Goal: Information Seeking & Learning: Learn about a topic

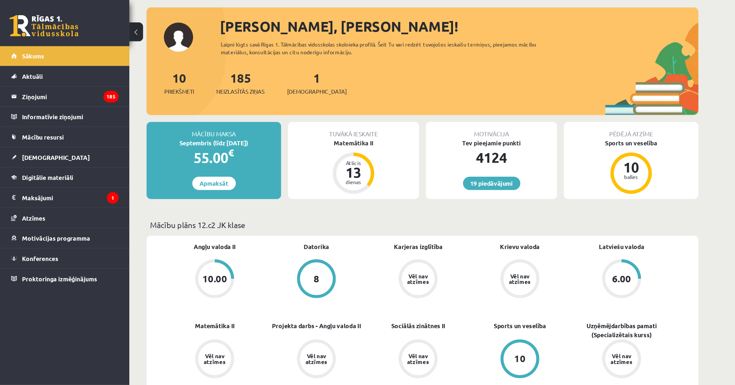
scroll to position [65, 0]
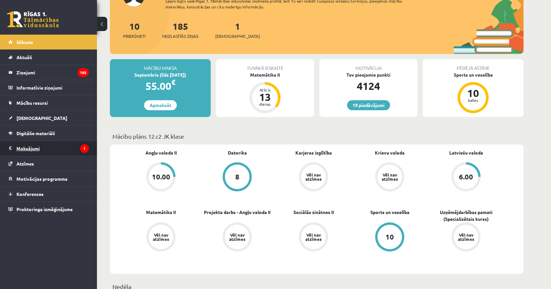
click at [57, 145] on legend "Maksājumi 1" at bounding box center [52, 148] width 72 height 15
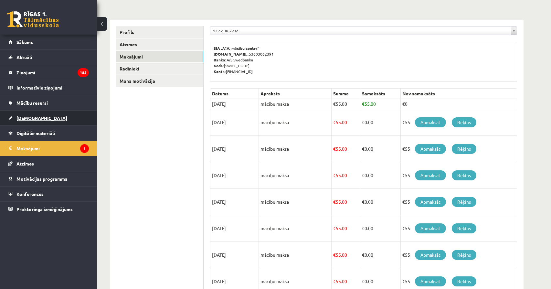
click at [50, 122] on link "[DEMOGRAPHIC_DATA]" at bounding box center [48, 118] width 80 height 15
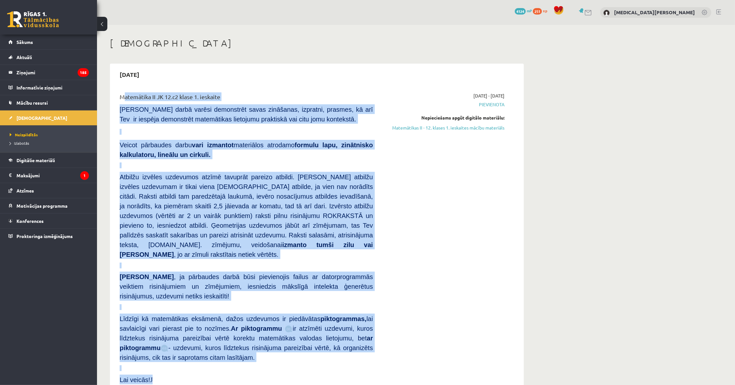
drag, startPoint x: 164, startPoint y: 297, endPoint x: 117, endPoint y: 100, distance: 202.7
click at [117, 100] on div "Matemātika II JK 12.c2 klase 1. ieskaite Pārbaudes darbā varēsi demonstrēt sava…" at bounding box center [246, 240] width 263 height 296
copy div "Matemātika II JK 12.c2 klase 1. ieskaite Pārbaudes darbā varēsi demonstrēt sava…"
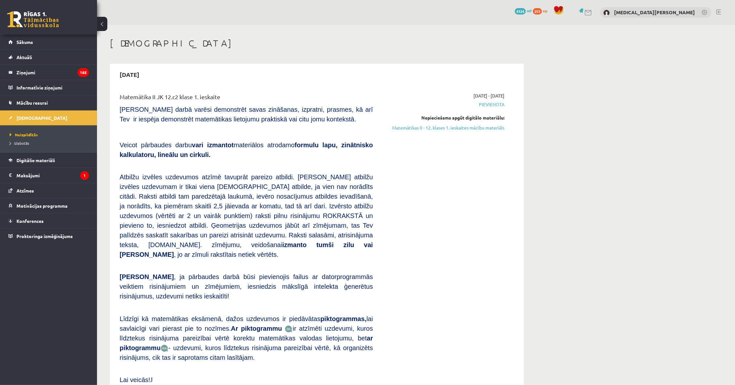
click at [473, 141] on div "2025-09-16 - 2025-09-30 Pievienota Nepieciešams apgūt digitālo materiālu: Matem…" at bounding box center [443, 240] width 132 height 296
click at [460, 127] on link "Matemātikas II - 12. klases 1. ieskaites mācību materiāls" at bounding box center [443, 127] width 122 height 7
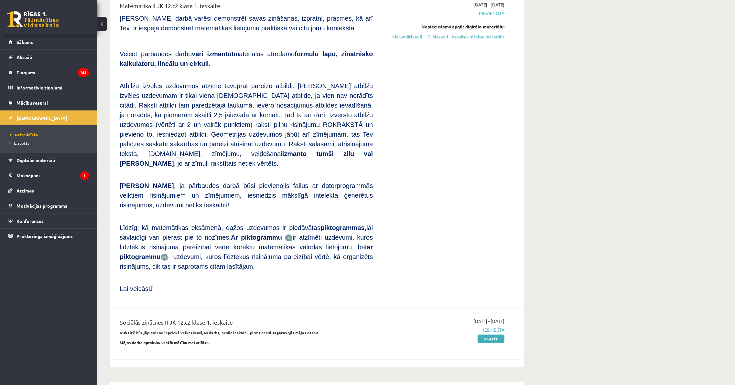
scroll to position [86, 0]
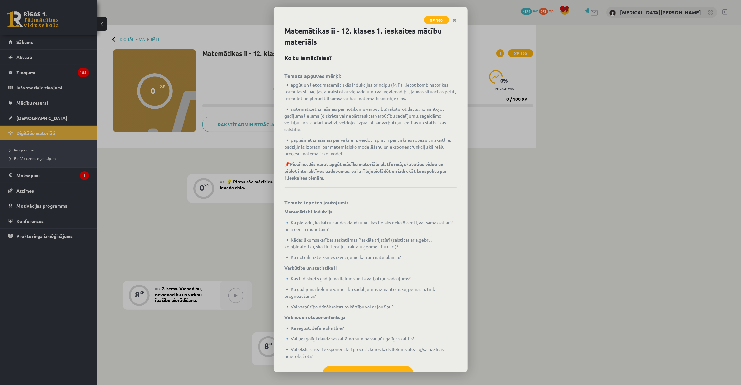
click at [493, 185] on div "XP 100 Matemātikas ii - 12. klases 1. ieskaites mācību materiāls Ko tu iemācīsi…" at bounding box center [370, 192] width 741 height 385
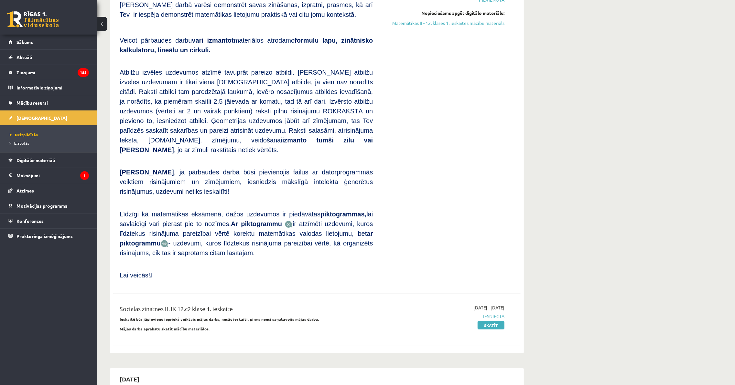
scroll to position [129, 0]
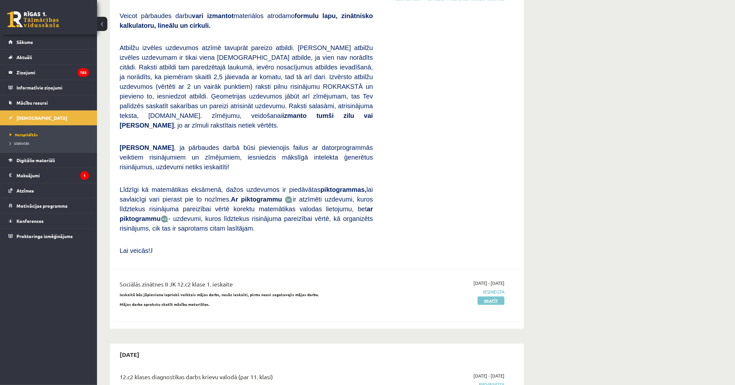
click at [491, 297] on link "Skatīt" at bounding box center [490, 301] width 27 height 8
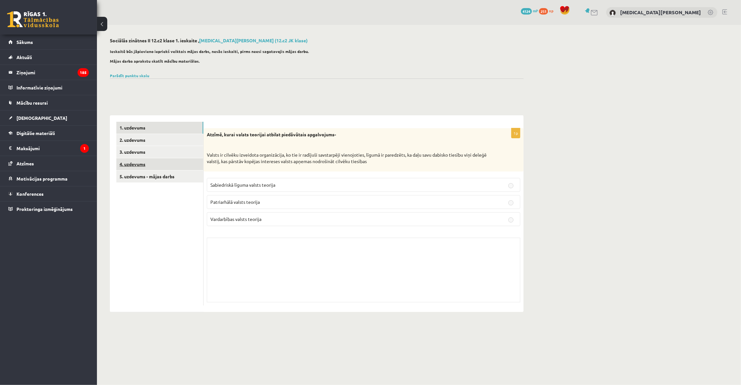
click at [184, 167] on link "4. uzdevums" at bounding box center [159, 164] width 87 height 12
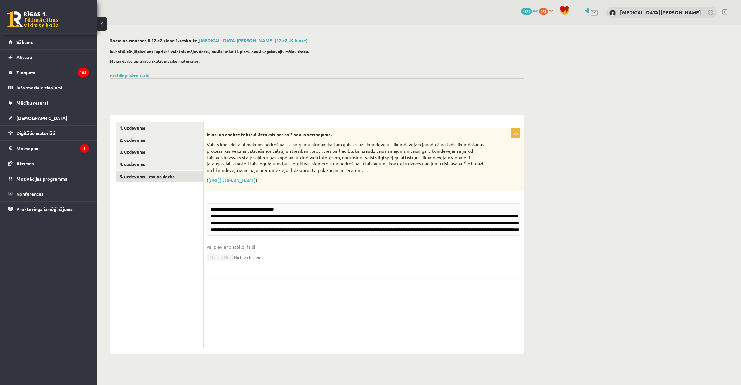
click at [182, 182] on link "5. uzdevums - mājas darbs" at bounding box center [159, 177] width 87 height 12
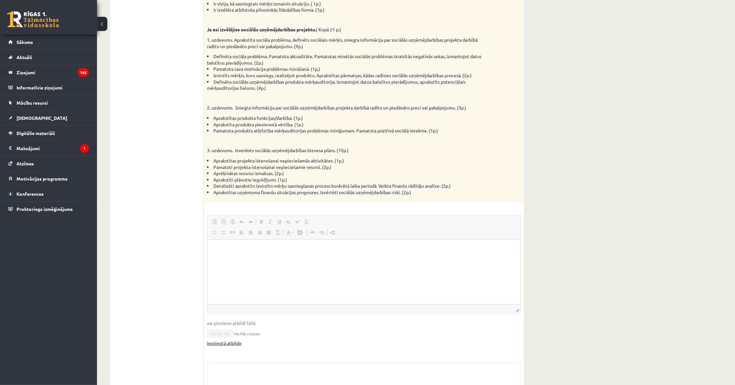
click at [231, 345] on link "Iesniegtā atbilde" at bounding box center [224, 343] width 35 height 7
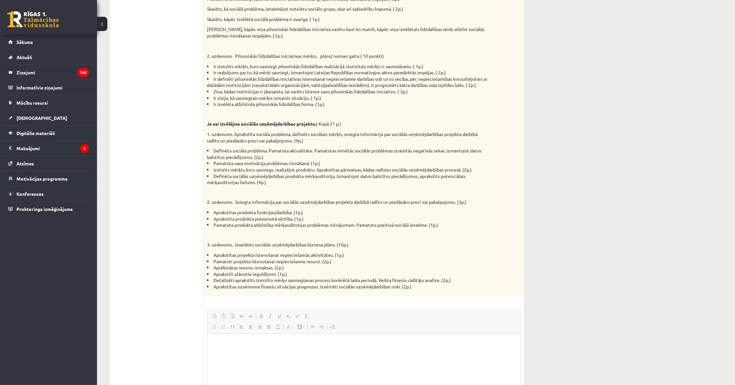
scroll to position [46, 0]
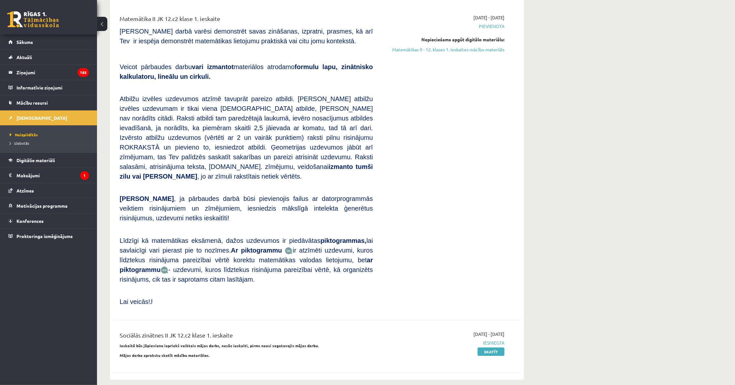
scroll to position [43, 0]
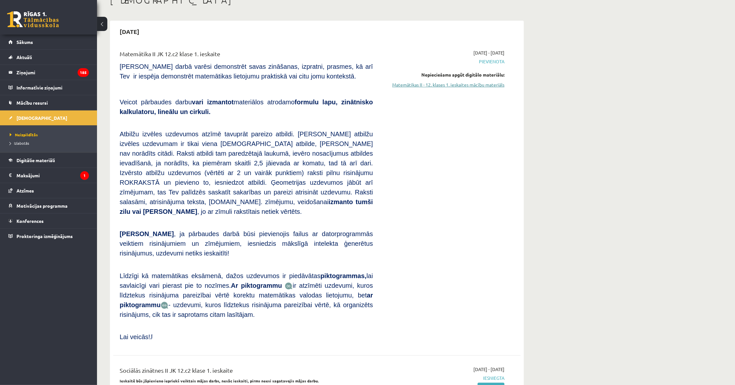
click at [439, 81] on link "Matemātikas II - 12. klases 1. ieskaites mācību materiāls" at bounding box center [443, 84] width 122 height 7
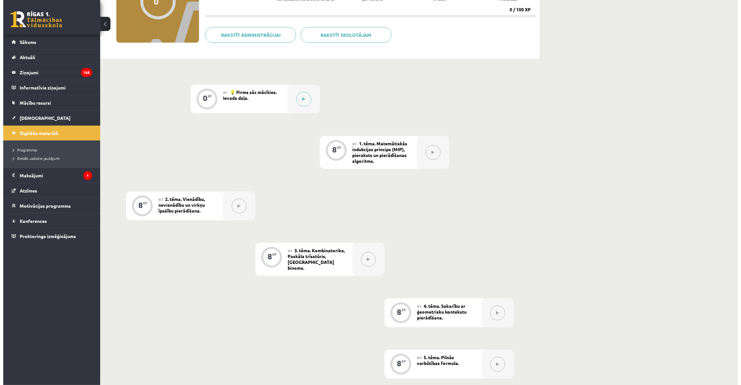
scroll to position [45, 0]
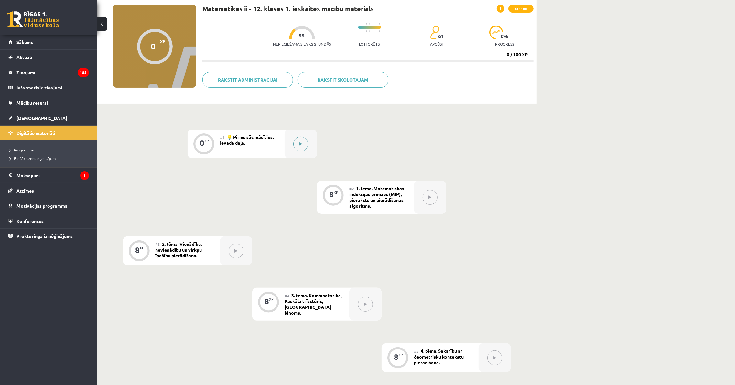
click at [306, 140] on button at bounding box center [300, 144] width 15 height 15
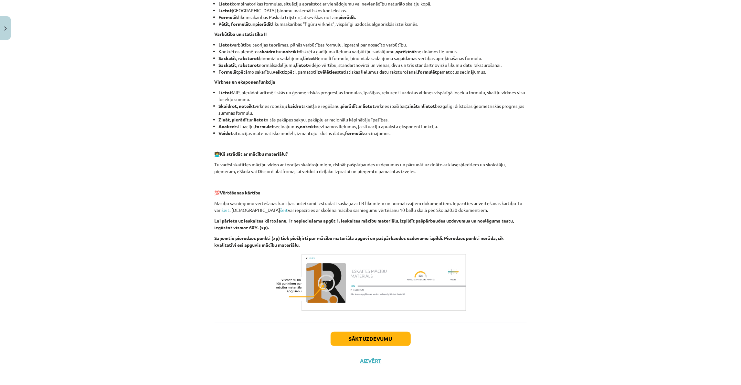
scroll to position [305, 0]
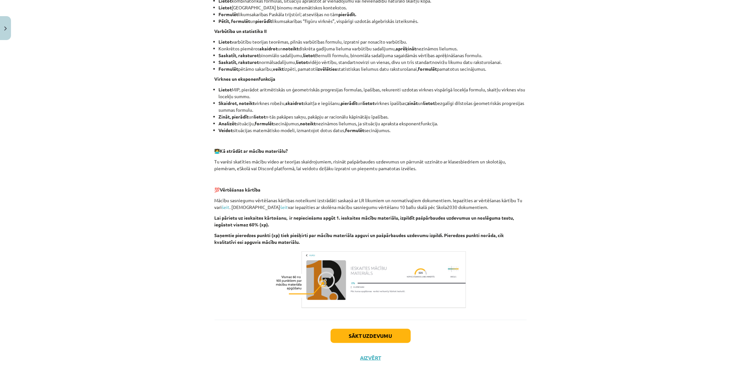
click at [378, 323] on div "Sākt uzdevumu Aizvērt" at bounding box center [371, 342] width 312 height 45
click at [378, 335] on button "Sākt uzdevumu" at bounding box center [371, 336] width 80 height 14
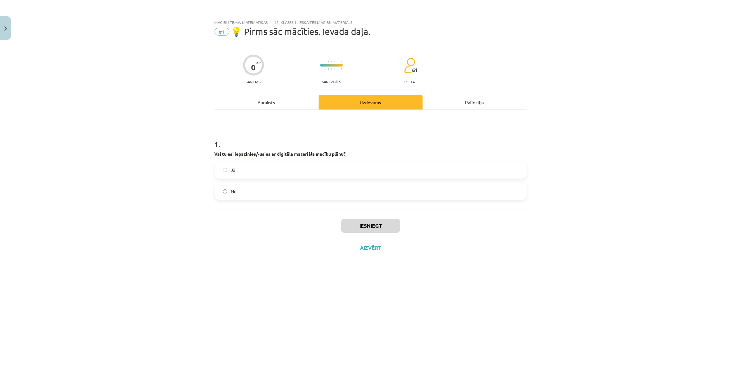
click at [218, 173] on label "Jā" at bounding box center [370, 170] width 311 height 16
click at [359, 224] on button "Iesniegt" at bounding box center [370, 226] width 59 height 14
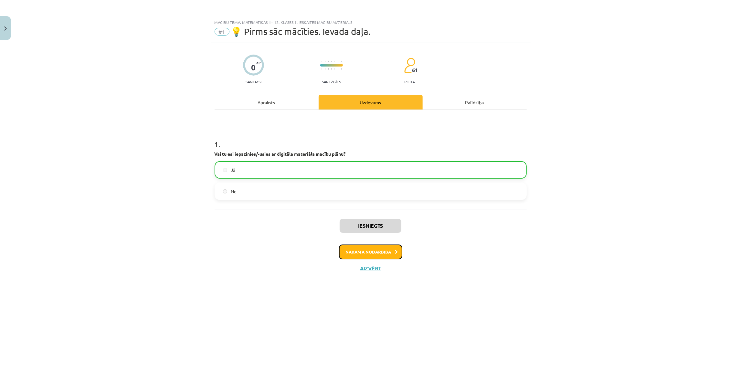
click at [352, 256] on button "Nākamā nodarbība" at bounding box center [370, 252] width 63 height 15
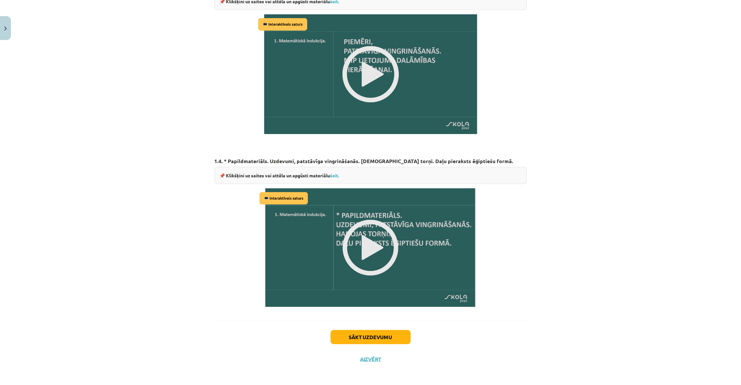
scroll to position [639, 0]
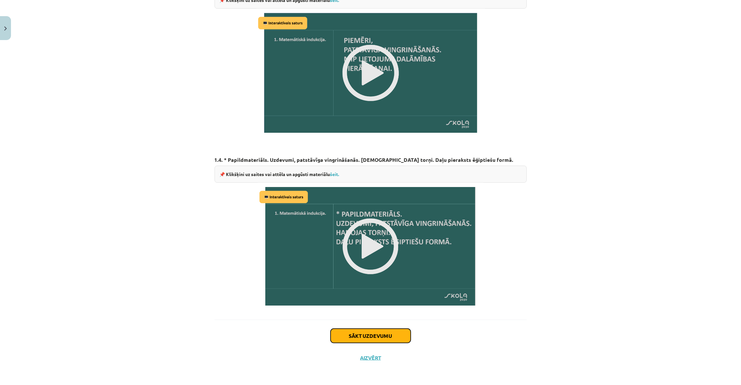
click at [388, 335] on button "Sākt uzdevumu" at bounding box center [371, 336] width 80 height 14
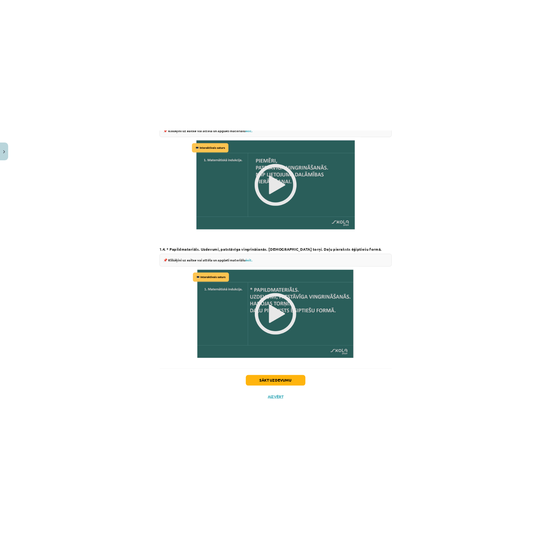
scroll to position [0, 0]
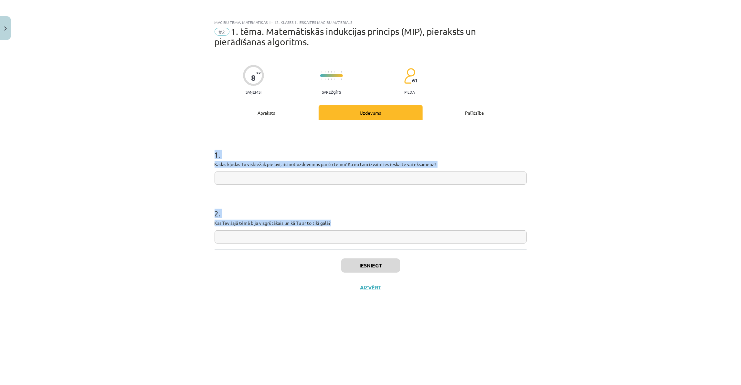
drag, startPoint x: 204, startPoint y: 147, endPoint x: 347, endPoint y: 226, distance: 163.4
click at [347, 226] on div "Mācību tēma: Matemātikas ii - 12. klases 1. ieskaites mācību materiāls #2 1. tē…" at bounding box center [370, 192] width 741 height 385
copy form "1 . Kādas kļūdas Tu visbiežāk pieļāvi, risinot uzdevumus par šo tēmu? Kā no tām…"
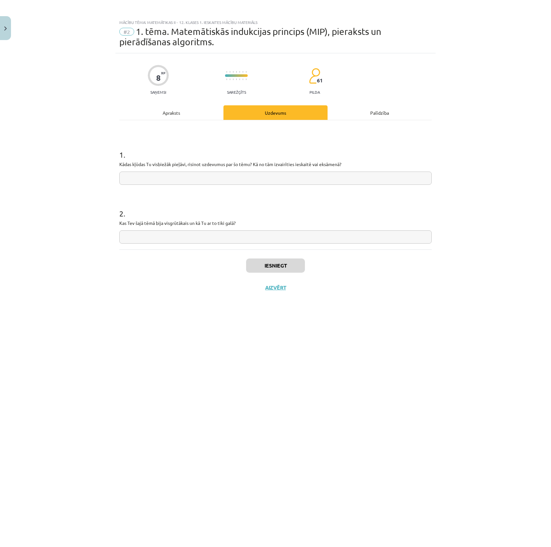
click at [213, 233] on input "text" at bounding box center [275, 236] width 312 height 13
click at [213, 242] on input "text" at bounding box center [275, 236] width 312 height 13
type input "**"
click at [253, 172] on input "text" at bounding box center [275, 178] width 312 height 13
type input "**"
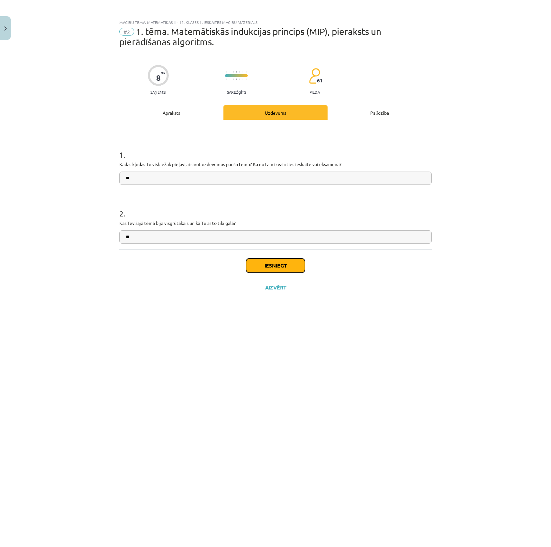
click at [300, 260] on button "Iesniegt" at bounding box center [275, 266] width 59 height 14
click at [254, 283] on div "Iesniegts Nākamā nodarbība Aizvērt" at bounding box center [275, 282] width 312 height 66
click at [259, 285] on button "Nākamā nodarbība" at bounding box center [275, 291] width 63 height 15
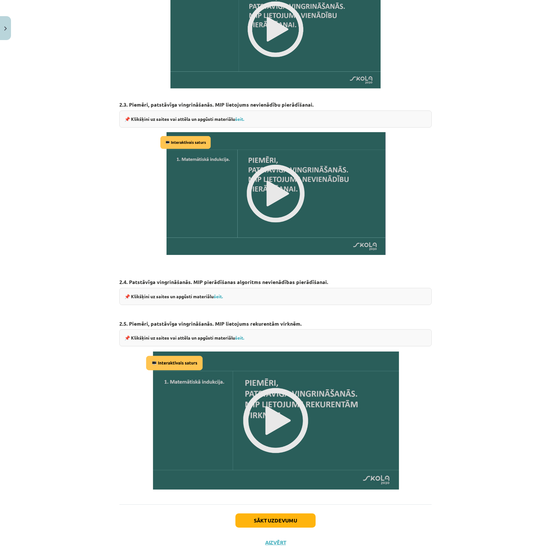
scroll to position [525, 0]
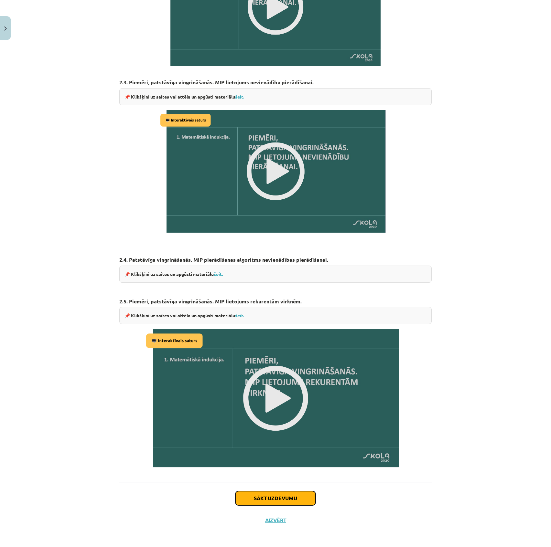
click at [291, 385] on button "Sākt uzdevumu" at bounding box center [275, 498] width 80 height 14
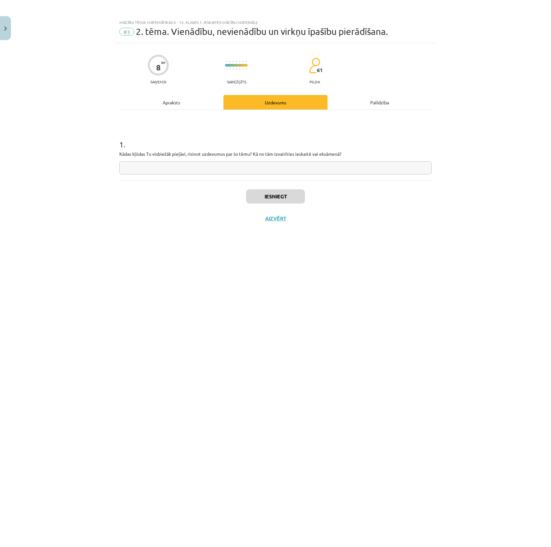
click at [141, 162] on input "text" at bounding box center [275, 167] width 312 height 13
type input "*"
drag, startPoint x: 348, startPoint y: 149, endPoint x: 122, endPoint y: 147, distance: 226.9
click at [122, 147] on div "1 . Kādas kļūdas Tu visbiežāk pieļāvi, risinot uzdevumus par šo tēmu? Kā no tām…" at bounding box center [275, 152] width 312 height 46
click at [117, 131] on div at bounding box center [117, 131] width 0 height 0
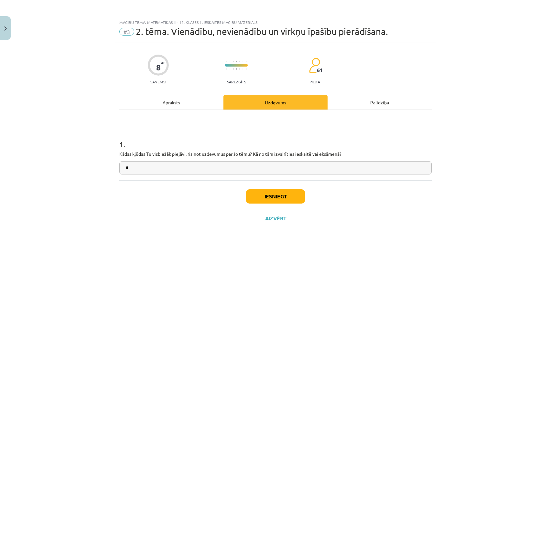
drag, startPoint x: 100, startPoint y: 196, endPoint x: 327, endPoint y: 245, distance: 232.5
click at [101, 196] on div "Mācību tēma: Matemātikas ii - 12. klases 1. ieskaites mācību materiāls #3 2. tē…" at bounding box center [275, 273] width 551 height 547
click at [287, 202] on button "Iesniegt" at bounding box center [275, 196] width 59 height 14
click at [293, 224] on button "Nākamā nodarbība" at bounding box center [275, 222] width 63 height 15
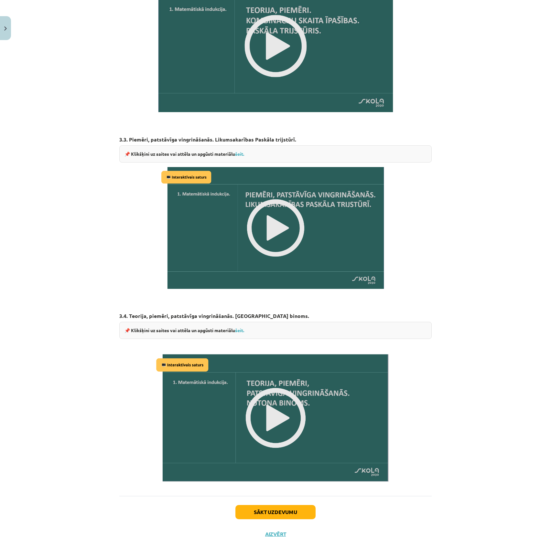
scroll to position [529, 0]
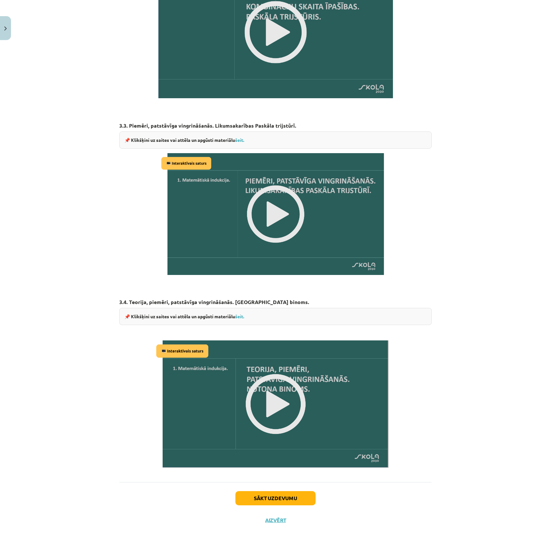
click at [265, 385] on div "Sākt uzdevumu Aizvērt" at bounding box center [275, 504] width 312 height 45
click at [265, 385] on button "Sākt uzdevumu" at bounding box center [275, 498] width 80 height 14
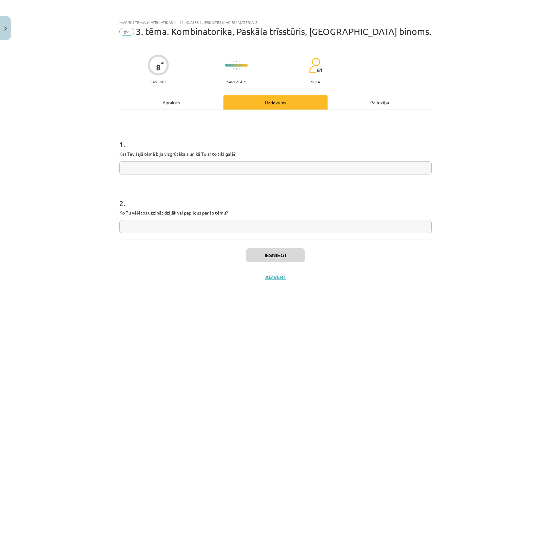
click at [263, 162] on input "text" at bounding box center [275, 167] width 312 height 13
type input "*"
click at [210, 232] on input "text" at bounding box center [275, 226] width 312 height 13
type input "*"
click at [285, 259] on button "Iesniegt" at bounding box center [275, 255] width 59 height 14
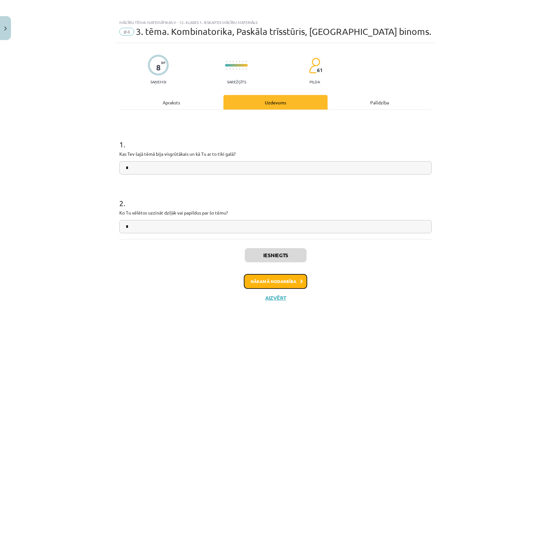
click at [283, 275] on button "Nākamā nodarbība" at bounding box center [275, 281] width 63 height 15
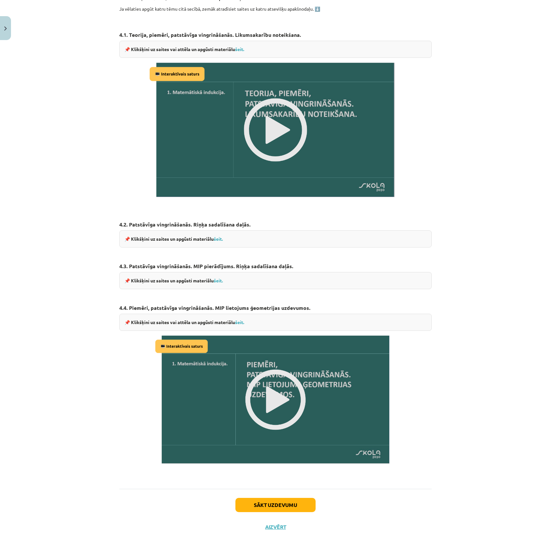
scroll to position [229, 0]
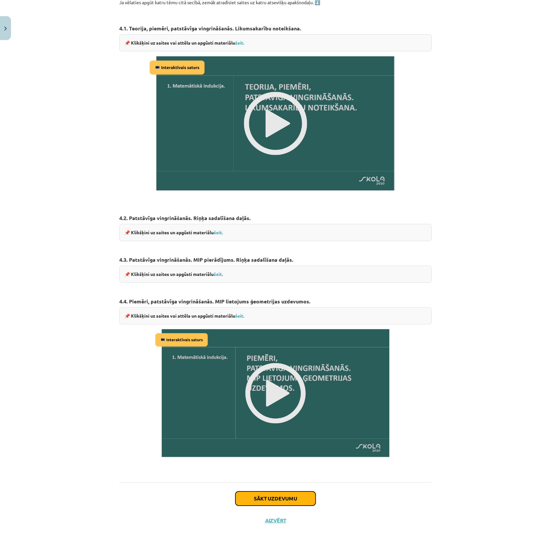
click at [275, 385] on button "Sākt uzdevumu" at bounding box center [275, 499] width 80 height 14
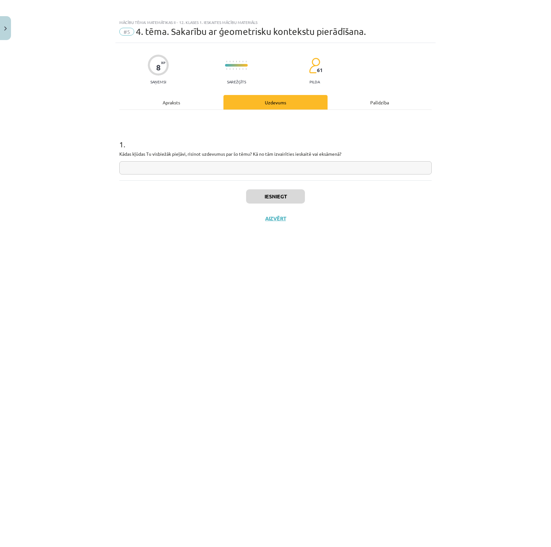
scroll to position [0, 0]
click at [231, 158] on div "1 . Kādas kļūdas Tu visbiežāk pieļāvi, risinot uzdevumus par šo tēmu? Kā no tām…" at bounding box center [275, 152] width 312 height 46
click at [227, 164] on input "text" at bounding box center [275, 167] width 312 height 13
type input "*"
click at [289, 199] on button "Iesniegt" at bounding box center [275, 196] width 59 height 14
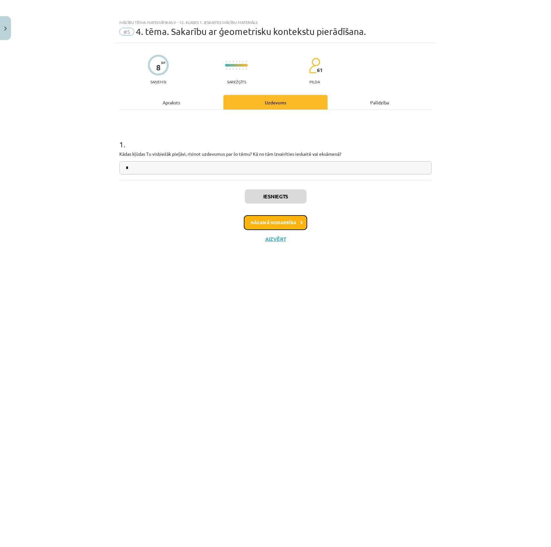
click at [297, 219] on button "Nākamā nodarbība" at bounding box center [275, 222] width 63 height 15
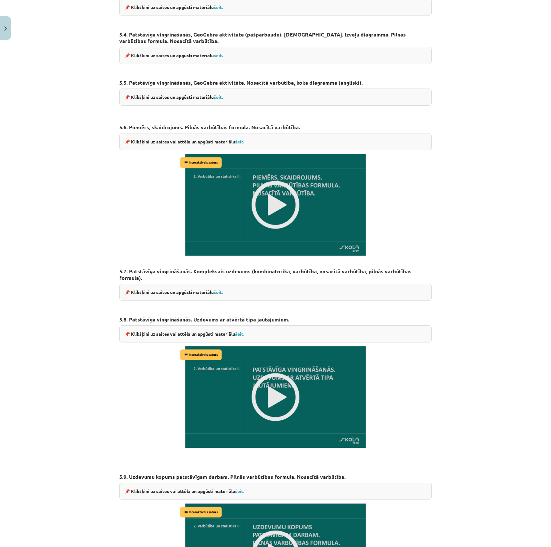
scroll to position [632, 0]
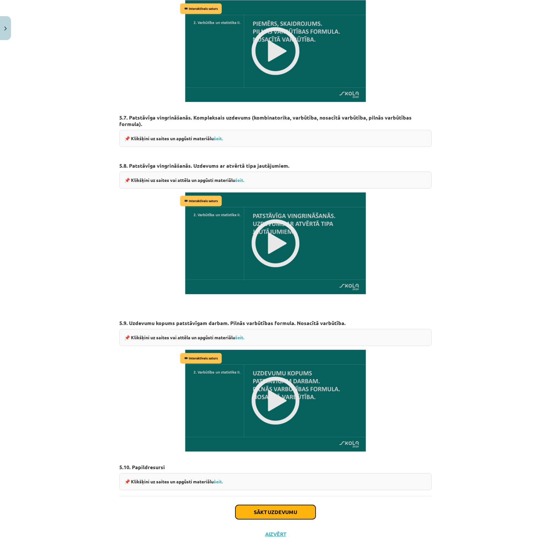
click at [286, 385] on button "Sākt uzdevumu" at bounding box center [275, 512] width 80 height 14
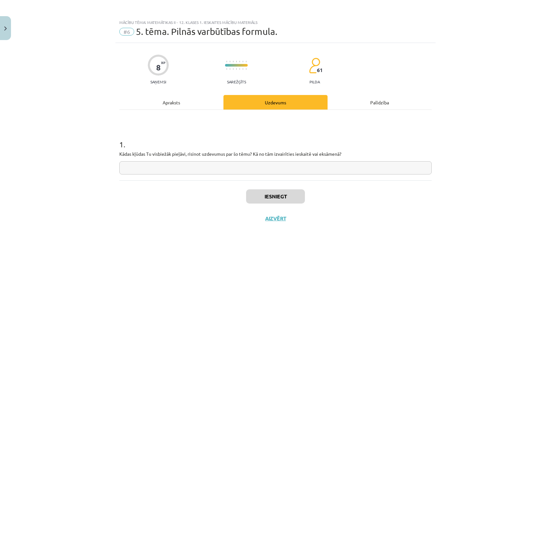
click at [154, 167] on input "text" at bounding box center [275, 167] width 312 height 13
type input "*"
click at [248, 191] on button "Iesniegt" at bounding box center [275, 196] width 59 height 14
click at [273, 219] on button "Nākamā nodarbība" at bounding box center [275, 222] width 63 height 15
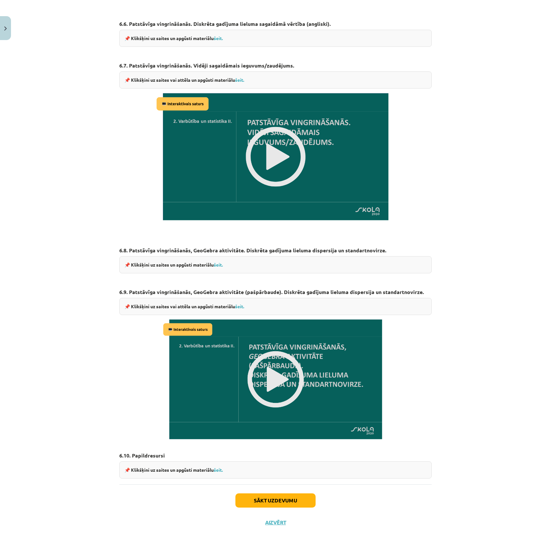
scroll to position [834, 0]
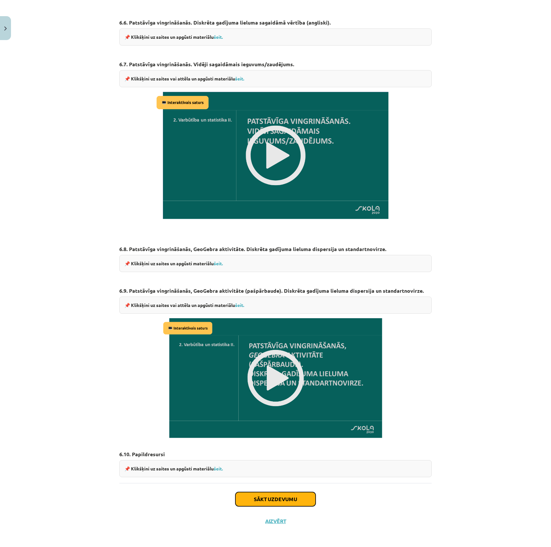
click at [282, 385] on button "Sākt uzdevumu" at bounding box center [275, 499] width 80 height 14
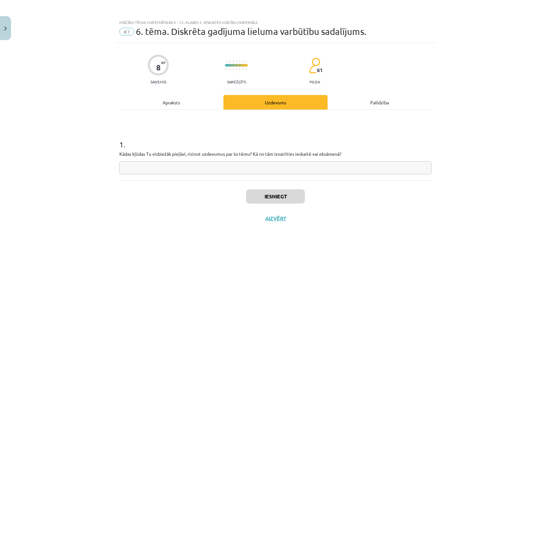
click at [264, 169] on input "text" at bounding box center [275, 167] width 312 height 13
type input "*"
click at [287, 196] on button "Iesniegt" at bounding box center [275, 196] width 59 height 14
click at [280, 220] on button "Nākamā nodarbība" at bounding box center [275, 222] width 63 height 15
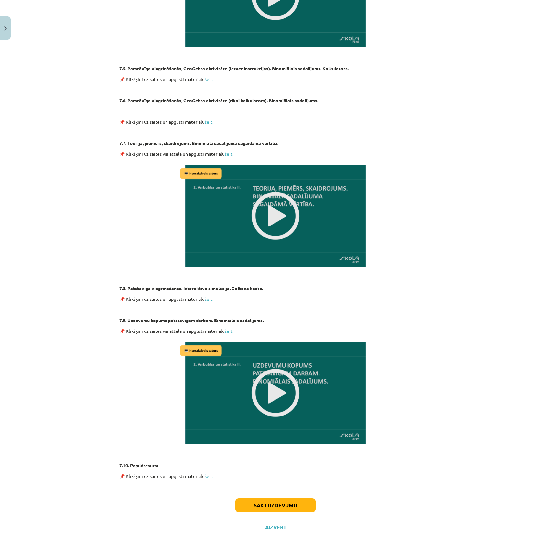
scroll to position [545, 0]
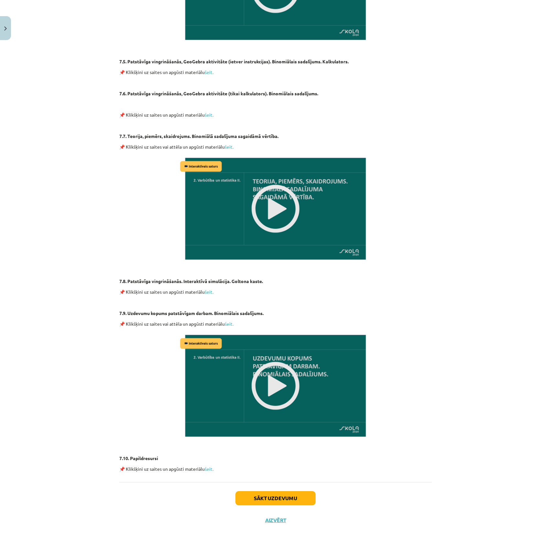
click at [258, 385] on div "Sākt uzdevumu Aizvērt" at bounding box center [275, 504] width 312 height 45
click at [261, 385] on button "Sākt uzdevumu" at bounding box center [275, 498] width 80 height 14
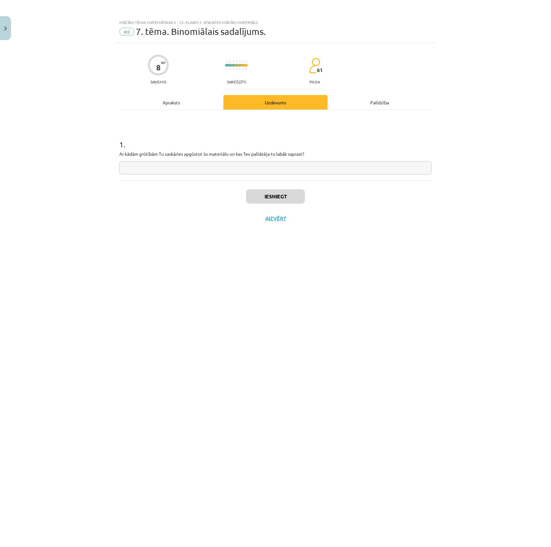
click at [326, 167] on input "text" at bounding box center [275, 167] width 312 height 13
type input "*"
click at [275, 196] on button "Iesniegt" at bounding box center [275, 196] width 59 height 14
click at [361, 384] on div "8 XP Saņemsi Sarežģīts 61 pilda Apraksts Uzdevums Palīdzība 1 . Ar kādām grūtīb…" at bounding box center [275, 287] width 320 height 488
click at [279, 220] on button "Nākamā nodarbība" at bounding box center [275, 222] width 63 height 15
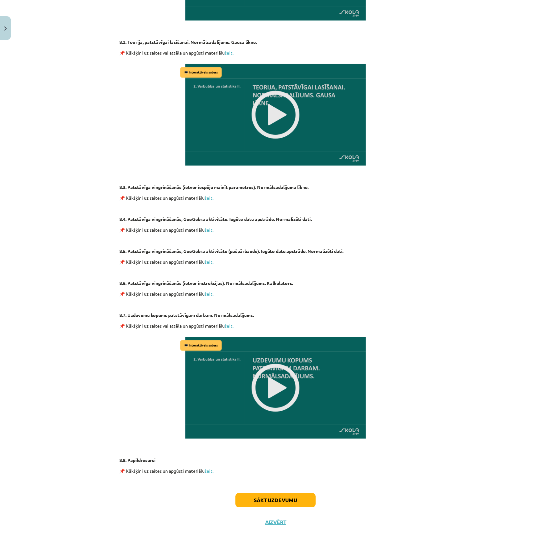
scroll to position [379, 0]
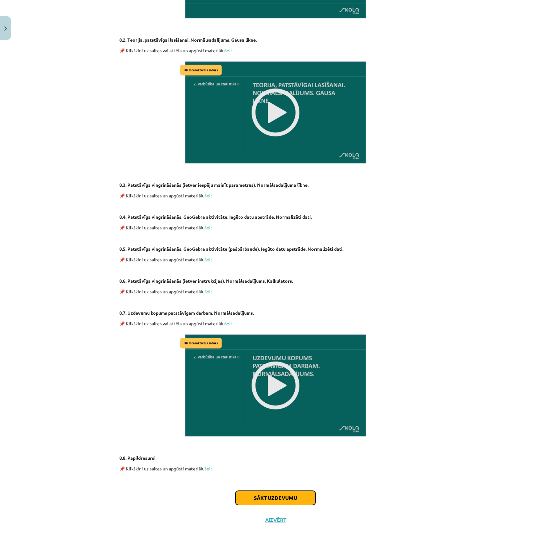
click at [235, 385] on button "Sākt uzdevumu" at bounding box center [275, 498] width 80 height 14
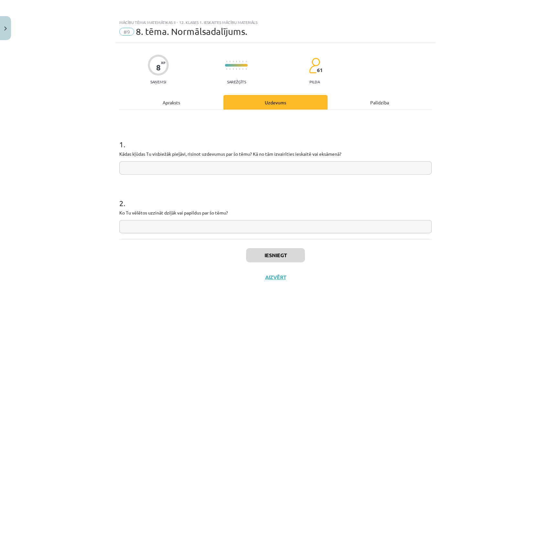
scroll to position [0, 0]
click at [216, 164] on input "text" at bounding box center [275, 167] width 312 height 13
type input "*"
click at [186, 227] on input "text" at bounding box center [275, 226] width 312 height 13
type input "*"
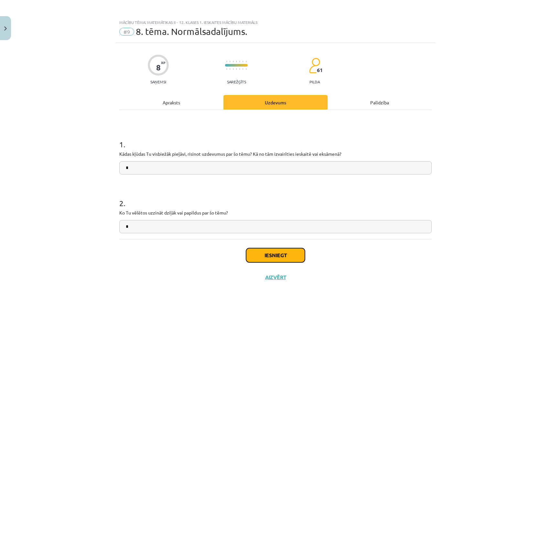
click at [288, 257] on button "Iesniegt" at bounding box center [275, 255] width 59 height 14
click at [296, 270] on div "Iesniegts Nākamā nodarbība Aizvērt" at bounding box center [275, 272] width 312 height 66
click at [296, 274] on div "Iesniegts Nākamā nodarbība Aizvērt" at bounding box center [275, 272] width 312 height 66
click at [297, 274] on button "Nākamā nodarbība" at bounding box center [275, 281] width 63 height 15
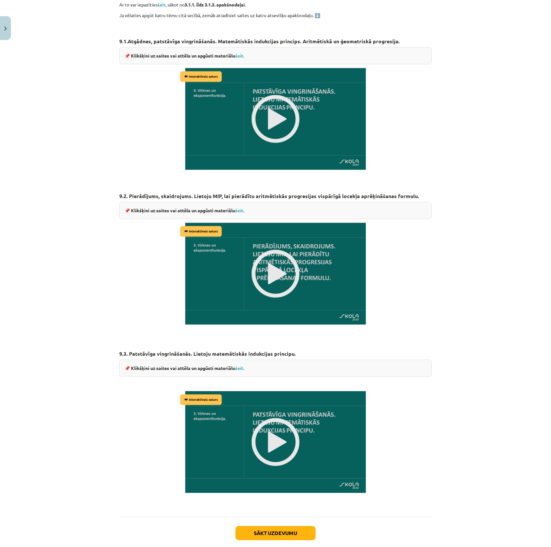
scroll to position [245, 0]
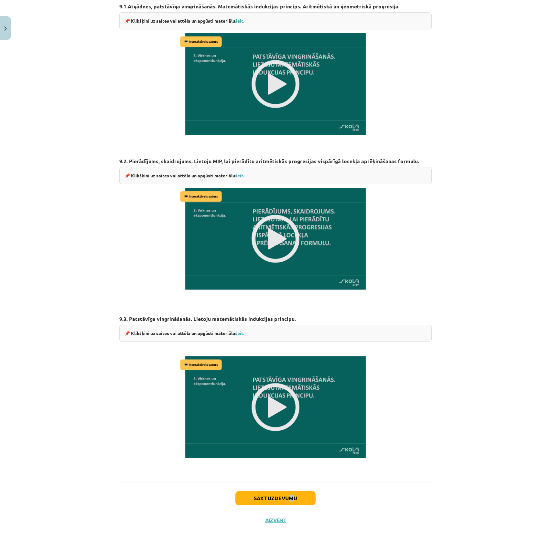
click at [289, 385] on div "Sākt uzdevumu Aizvērt" at bounding box center [275, 504] width 312 height 45
click at [285, 385] on div at bounding box center [285, 486] width 0 height 0
click at [269, 385] on button "Sākt uzdevumu" at bounding box center [275, 498] width 80 height 14
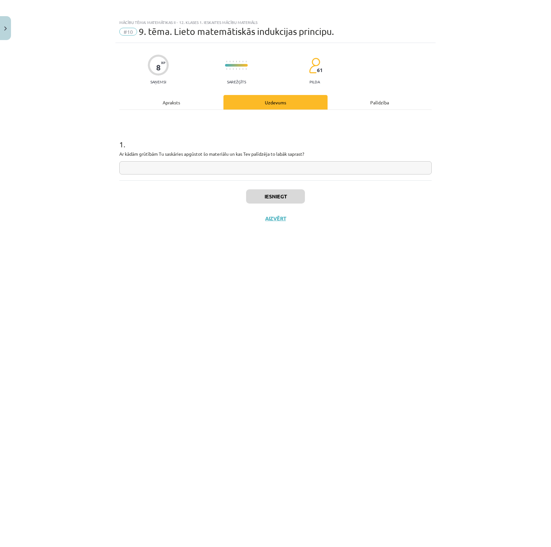
drag, startPoint x: 321, startPoint y: 154, endPoint x: 322, endPoint y: 159, distance: 4.9
click at [323, 155] on p "Ar kādām grūtībām Tu saskāries apgūstot šo materiālu un kas Tev palīdzēja to la…" at bounding box center [275, 154] width 312 height 7
drag, startPoint x: 321, startPoint y: 160, endPoint x: 323, endPoint y: 195, distance: 35.0
click at [322, 160] on div "1 . Ar kādām grūtībām Tu saskāries apgūstot šo materiālu un kas Tev palīdzēja t…" at bounding box center [275, 152] width 312 height 46
click at [326, 183] on div "Iesniegt Aizvērt" at bounding box center [275, 202] width 312 height 45
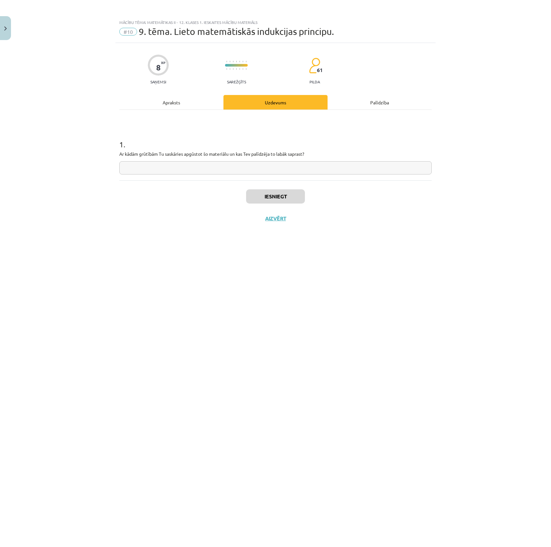
click at [324, 160] on div "1 . Ar kādām grūtībām Tu saskāries apgūstot šo materiālu un kas Tev palīdzēja t…" at bounding box center [275, 152] width 312 height 46
click at [327, 167] on input "text" at bounding box center [275, 167] width 312 height 13
type input "*"
click at [277, 191] on button "Iesniegt" at bounding box center [275, 196] width 59 height 14
click at [272, 219] on button "Nākamā nodarbība" at bounding box center [275, 222] width 63 height 15
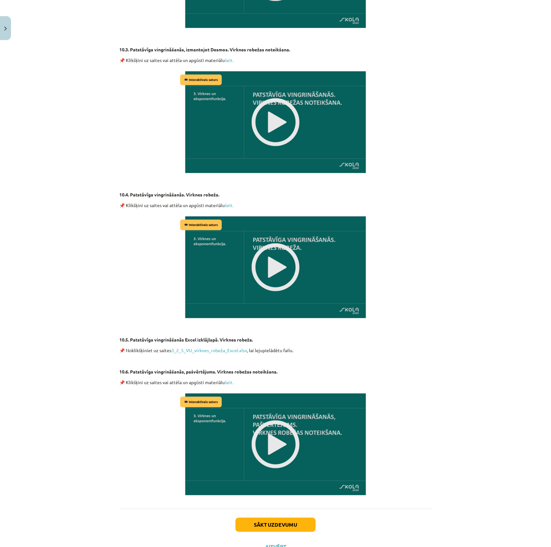
scroll to position [535, 0]
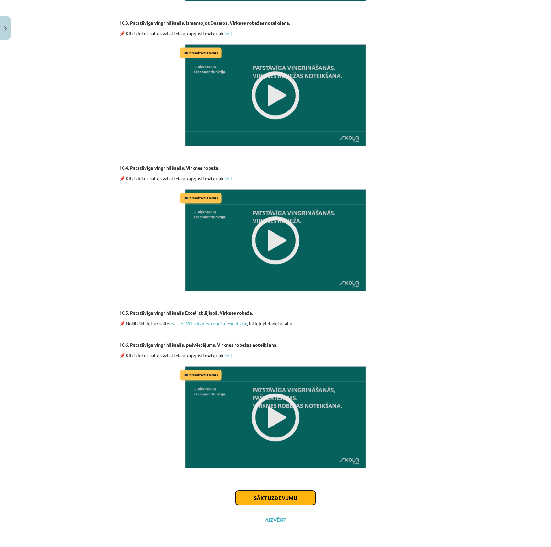
click at [274, 385] on button "Sākt uzdevumu" at bounding box center [275, 498] width 80 height 14
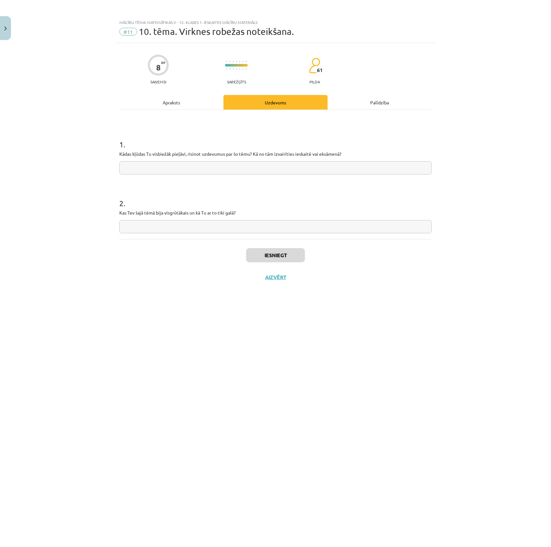
click at [228, 179] on form "1 . Kādas kļūdas Tu visbiežāk pieļāvi, risinot uzdevumus par šo tēmu? Kā no tām…" at bounding box center [275, 181] width 312 height 105
click at [224, 165] on input "text" at bounding box center [275, 167] width 312 height 13
type input "*"
click at [181, 230] on input "text" at bounding box center [275, 226] width 312 height 13
type input "*"
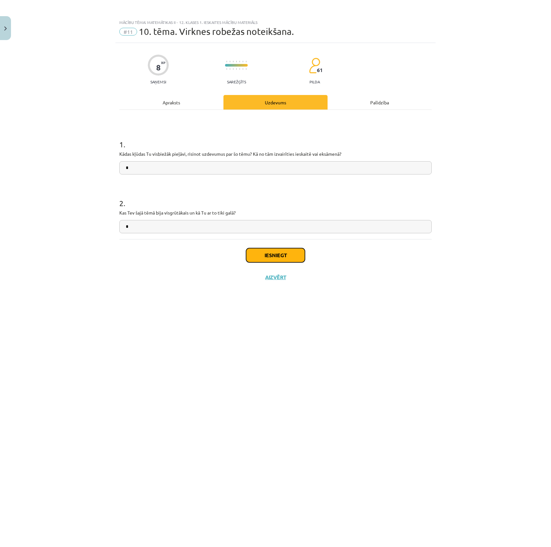
click at [296, 260] on button "Iesniegt" at bounding box center [275, 255] width 59 height 14
click at [282, 277] on button "Nākamā nodarbība" at bounding box center [275, 281] width 63 height 15
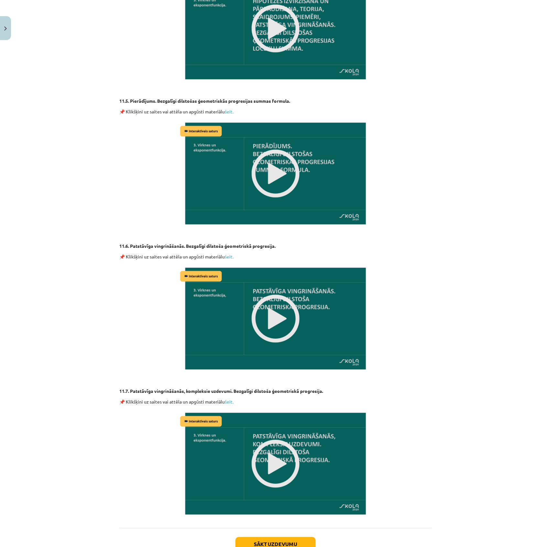
scroll to position [799, 0]
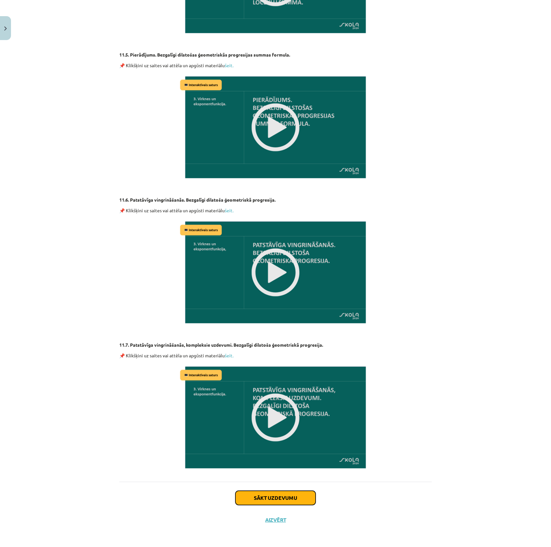
click at [282, 385] on button "Sākt uzdevumu" at bounding box center [275, 498] width 80 height 14
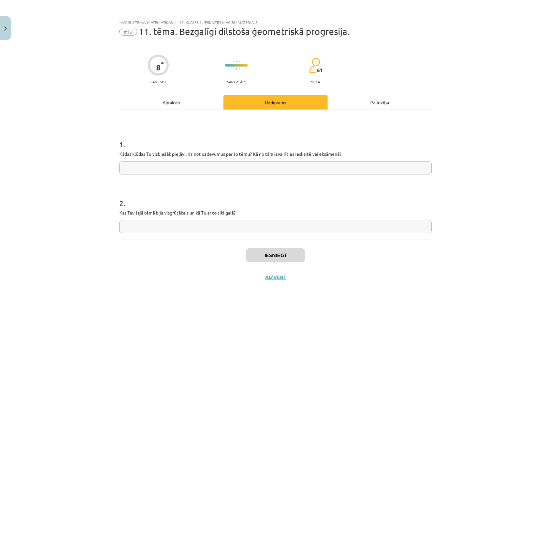
scroll to position [0, 0]
click at [232, 163] on input "text" at bounding box center [275, 167] width 312 height 13
type input "*"
click at [167, 225] on input "text" at bounding box center [275, 226] width 312 height 13
type input "*"
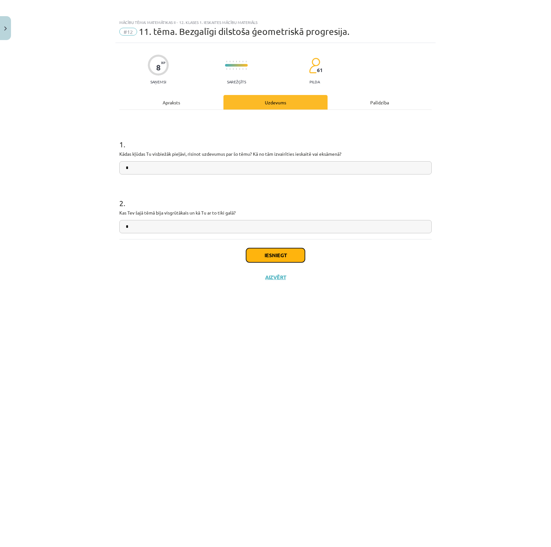
click at [275, 259] on button "Iesniegt" at bounding box center [275, 255] width 59 height 14
click at [253, 278] on button "Nākamā nodarbība" at bounding box center [275, 281] width 63 height 15
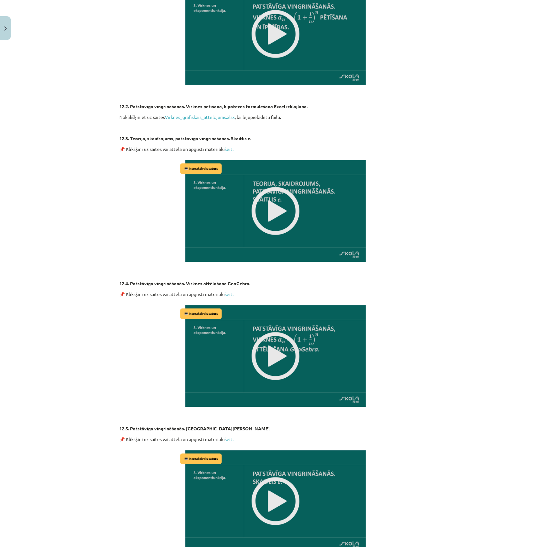
scroll to position [410, 0]
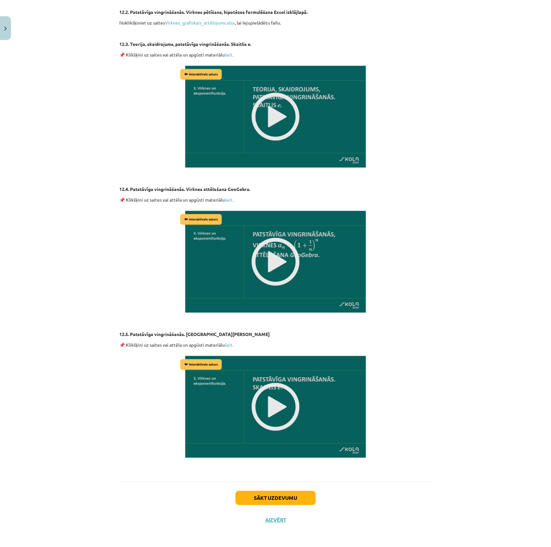
click at [273, 385] on div "Sākt uzdevumu Aizvērt" at bounding box center [275, 504] width 312 height 45
click at [274, 385] on button "Sākt uzdevumu" at bounding box center [275, 498] width 80 height 14
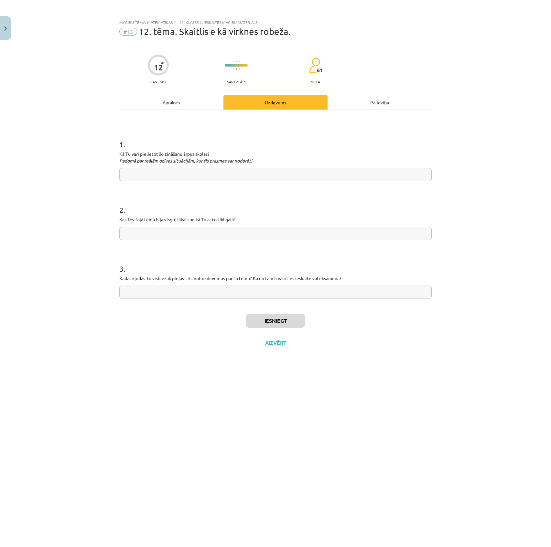
click at [242, 172] on input "text" at bounding box center [275, 174] width 312 height 13
type input "*"
click at [185, 238] on input "text" at bounding box center [275, 233] width 312 height 13
type input "*"
click at [147, 291] on input "text" at bounding box center [275, 292] width 312 height 13
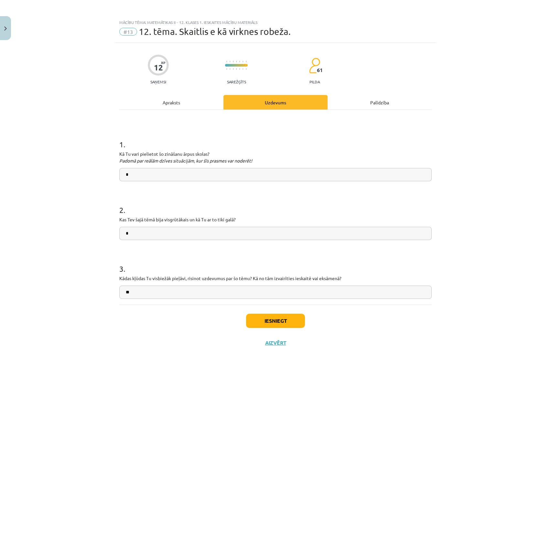
type input "*"
click at [296, 326] on button "Iesniegt" at bounding box center [275, 321] width 59 height 14
click at [292, 347] on button "Nākamā nodarbība" at bounding box center [275, 347] width 63 height 15
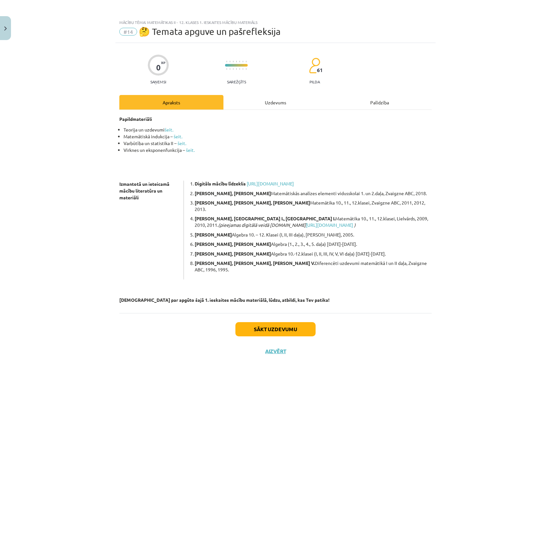
click at [293, 313] on div "Sākt uzdevumu Aizvērt" at bounding box center [275, 335] width 312 height 45
click at [291, 322] on button "Sākt uzdevumu" at bounding box center [275, 329] width 80 height 14
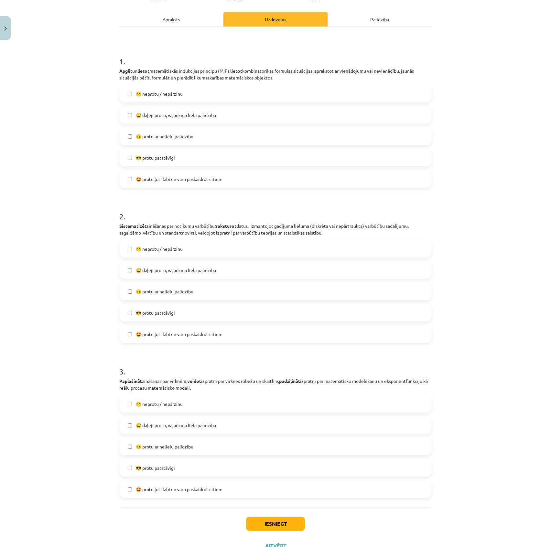
scroll to position [109, 0]
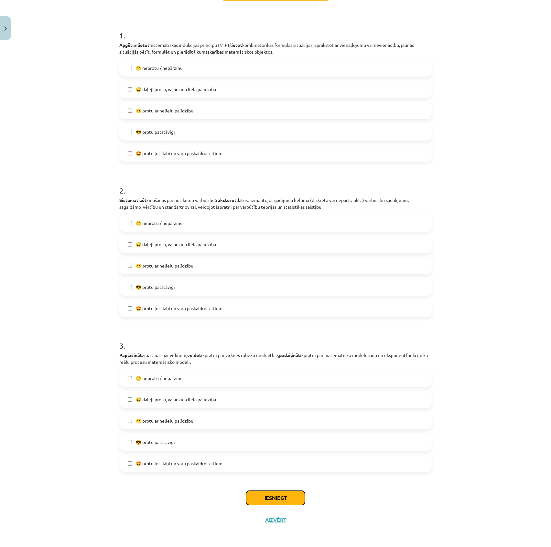
click at [273, 385] on button "Iesniegt" at bounding box center [275, 498] width 59 height 14
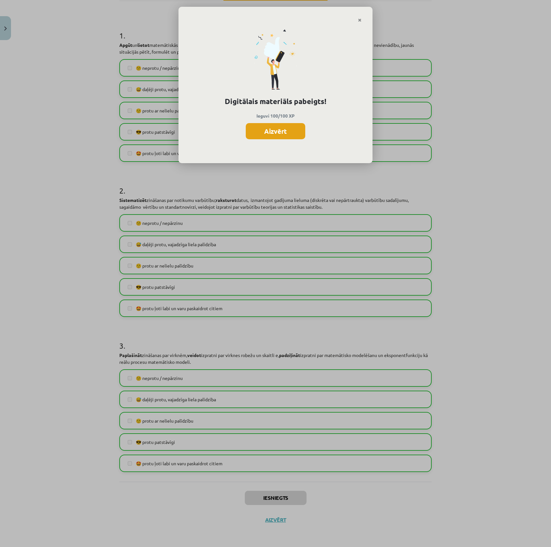
click at [277, 139] on button "Aizvērt" at bounding box center [275, 131] width 59 height 16
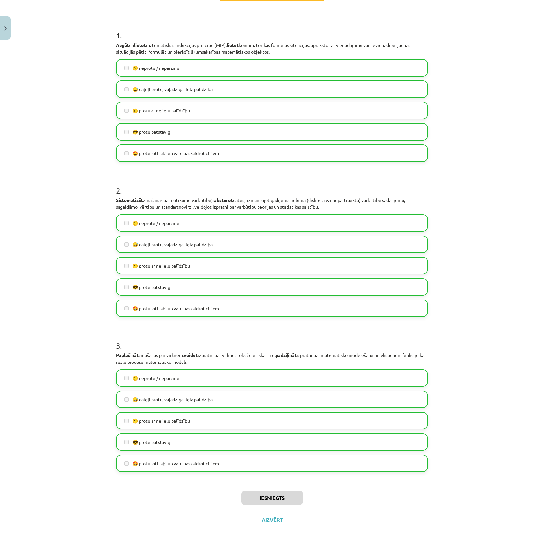
scroll to position [174, 0]
click at [276, 385] on div "Iesniegts Aizvērt" at bounding box center [272, 504] width 312 height 45
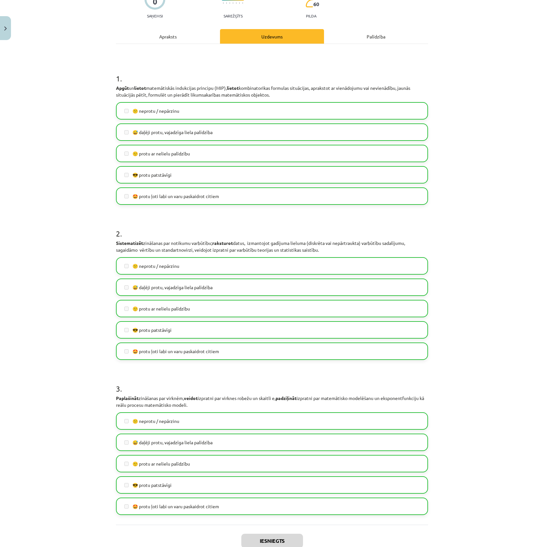
scroll to position [109, 0]
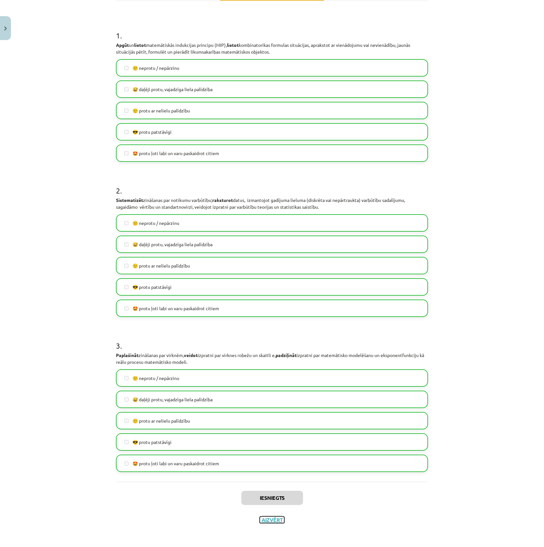
click at [270, 385] on button "Aizvērt" at bounding box center [272, 520] width 25 height 6
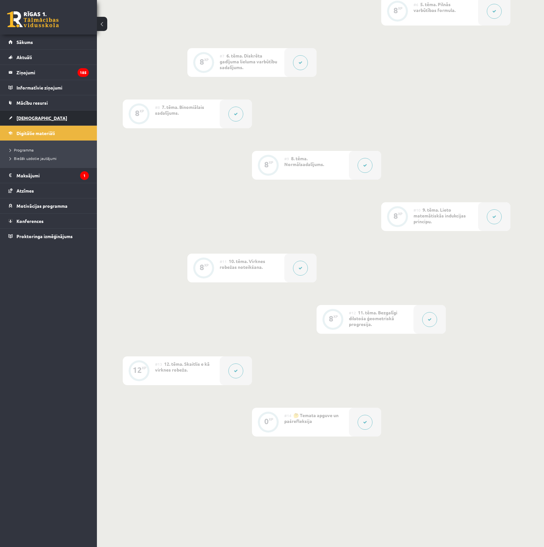
click at [37, 117] on link "[DEMOGRAPHIC_DATA]" at bounding box center [48, 118] width 80 height 15
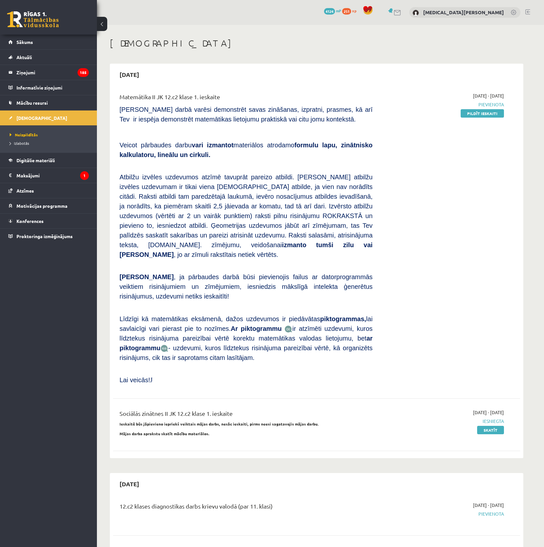
click at [485, 111] on link "Pildīt ieskaiti" at bounding box center [482, 113] width 43 height 8
